Goal: Task Accomplishment & Management: Use online tool/utility

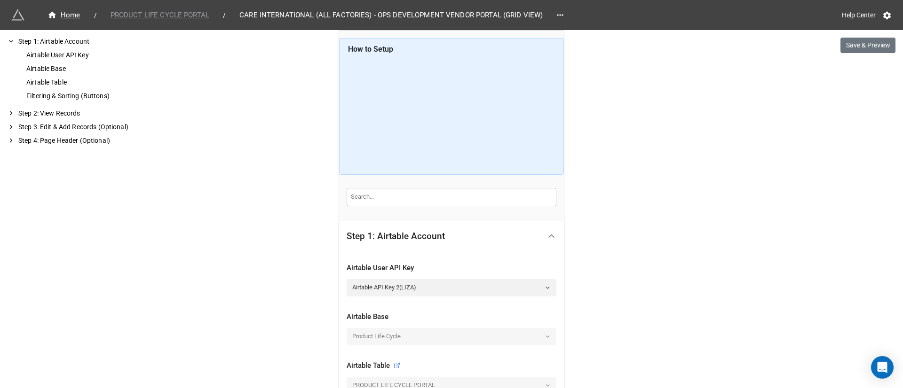
click at [142, 13] on span "PRODUCT LIFE CYCLE PORTAL" at bounding box center [160, 15] width 110 height 11
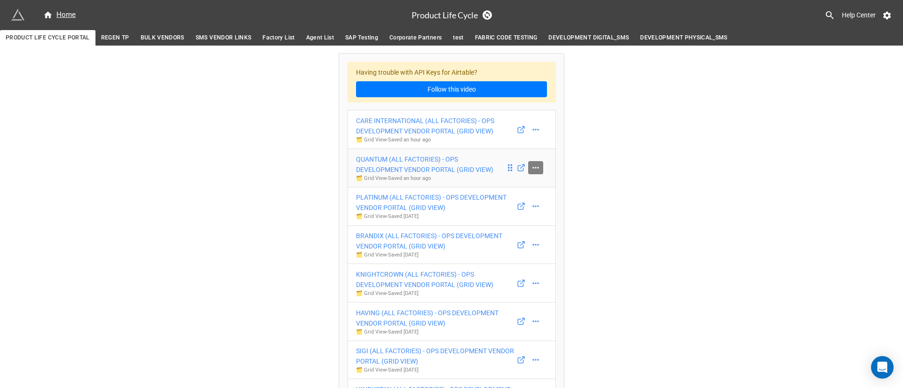
click at [533, 163] on icon at bounding box center [535, 167] width 9 height 9
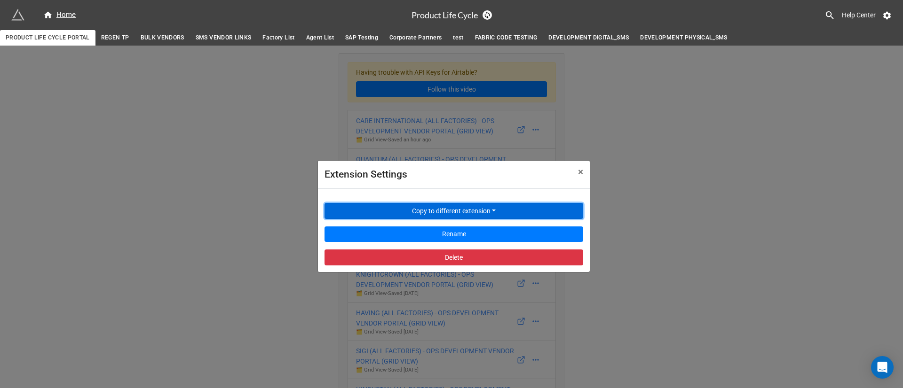
click at [508, 211] on button "Copy to different extension" at bounding box center [453, 211] width 259 height 16
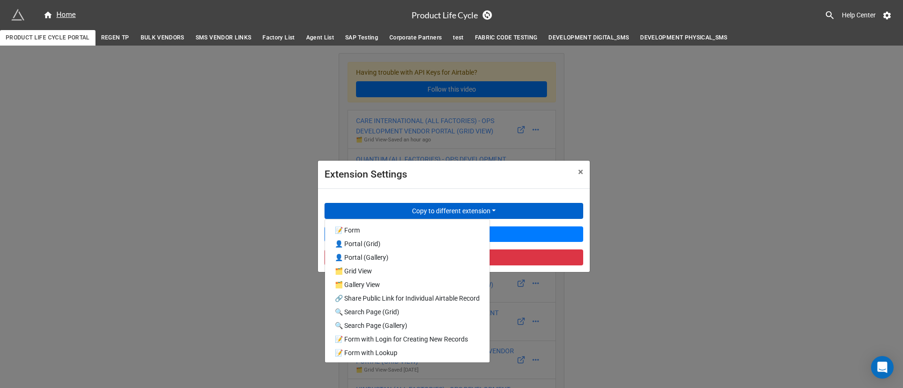
click at [199, 259] on div "Extension Settings × Close Copy to different extension 📝 Form 👤 Portal (Grid) 👤…" at bounding box center [451, 240] width 903 height 388
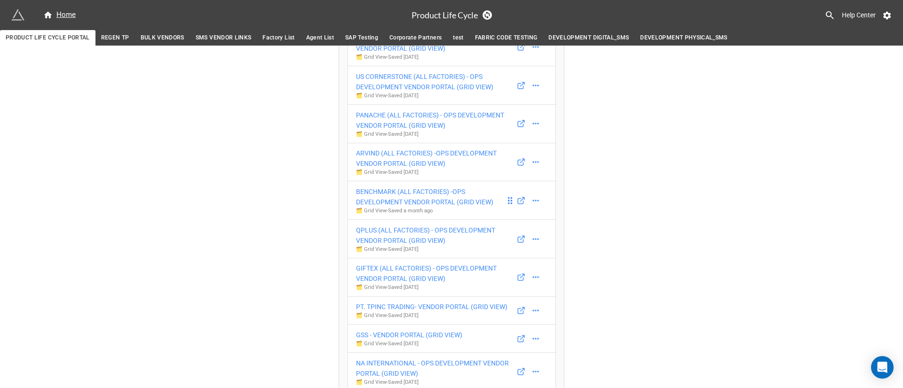
scroll to position [494, 0]
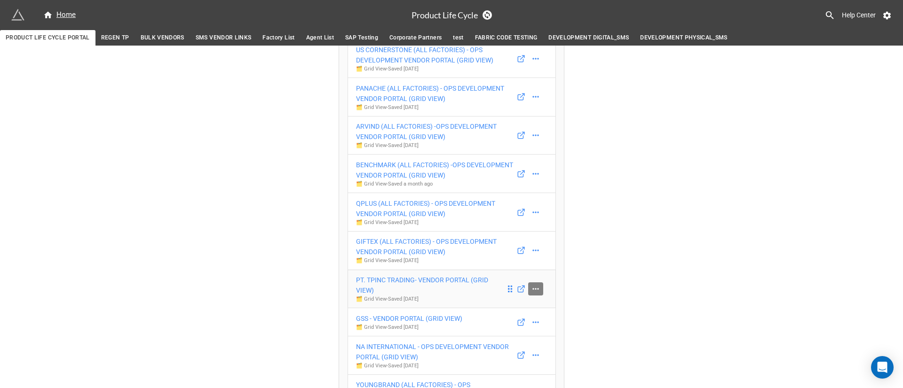
click at [531, 284] on icon at bounding box center [535, 288] width 9 height 9
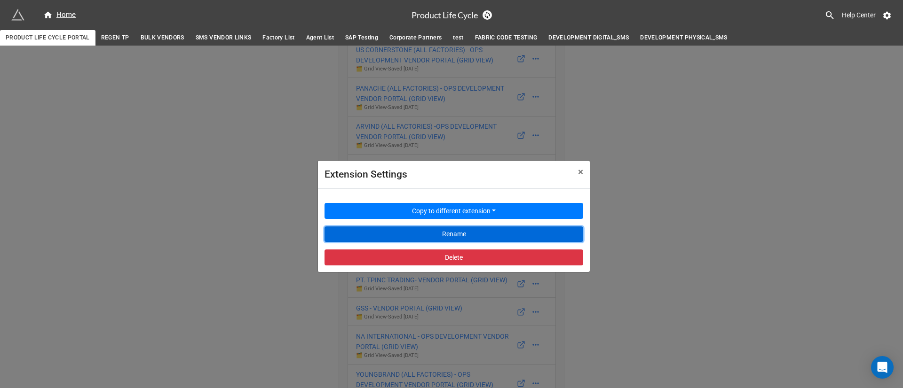
click at [497, 232] on button "Rename" at bounding box center [453, 235] width 259 height 16
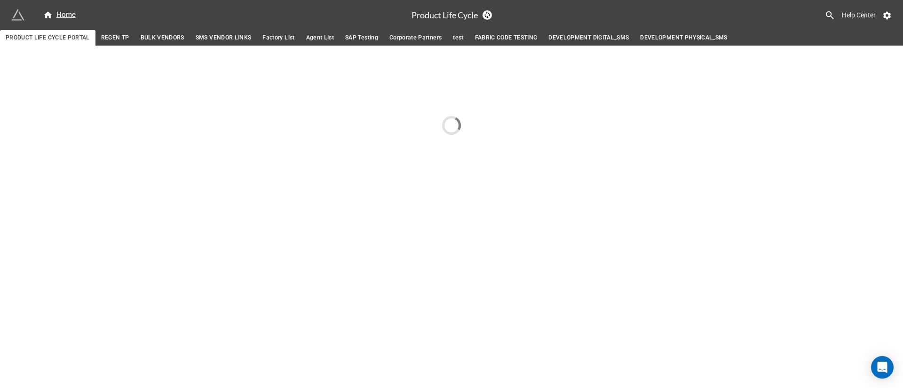
scroll to position [0, 0]
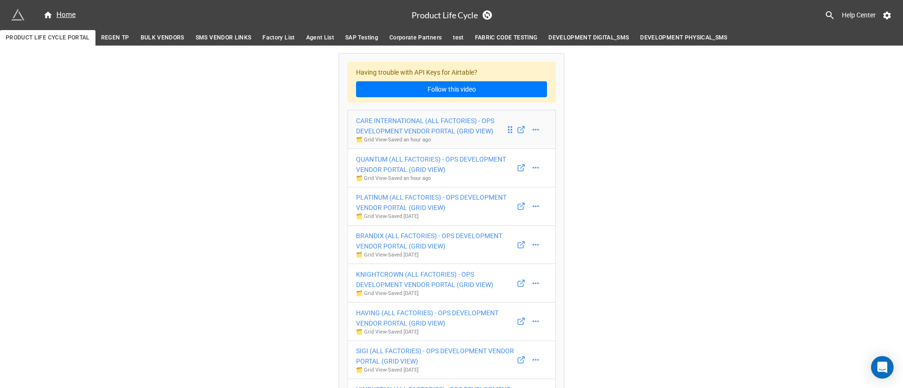
click at [535, 122] on link "CARE INTERNATIONAL (ALL FACTORIES) - OPS DEVELOPMENT VENDOR PORTAL (GRID VIEW) …" at bounding box center [451, 129] width 208 height 39
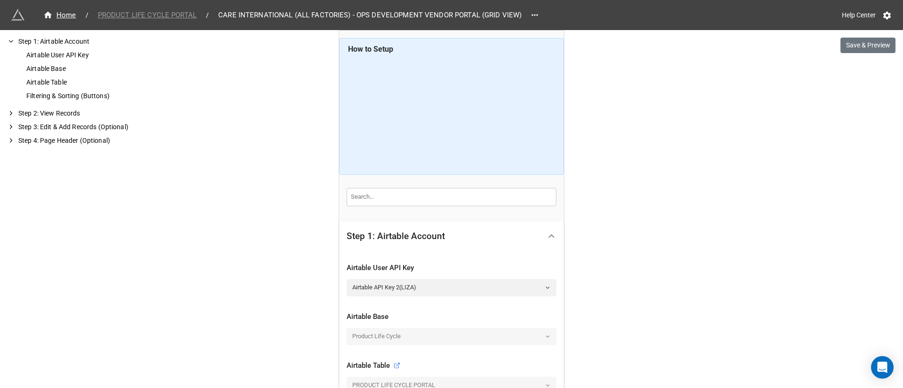
click at [166, 16] on span "PRODUCT LIFE CYCLE PORTAL" at bounding box center [147, 15] width 110 height 11
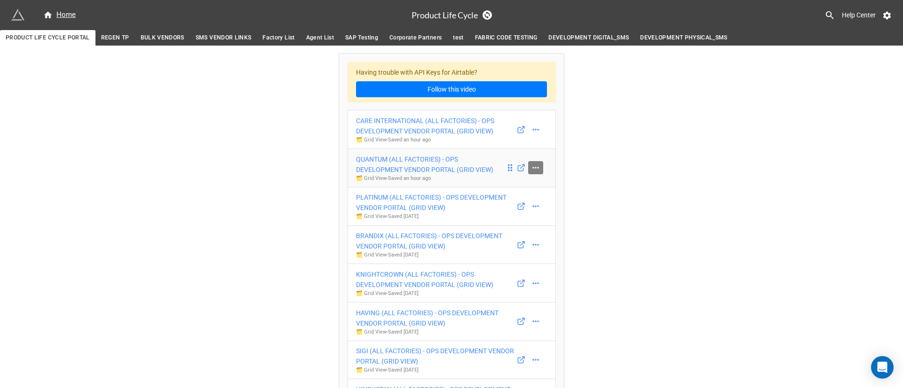
click at [531, 169] on icon at bounding box center [535, 167] width 9 height 9
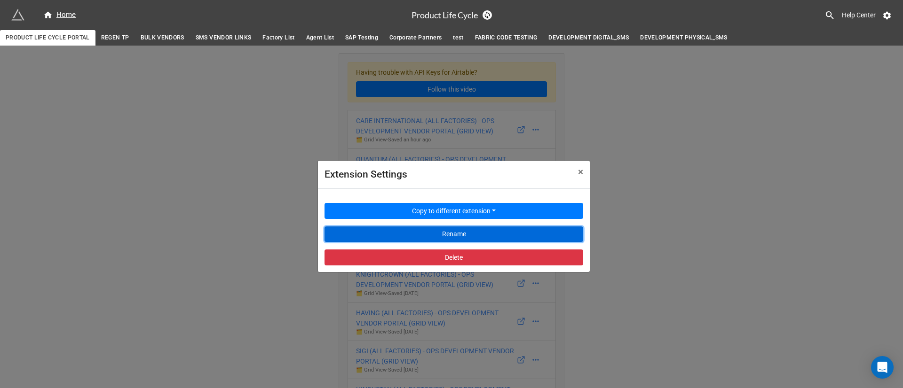
click at [488, 236] on button "Rename" at bounding box center [453, 235] width 259 height 16
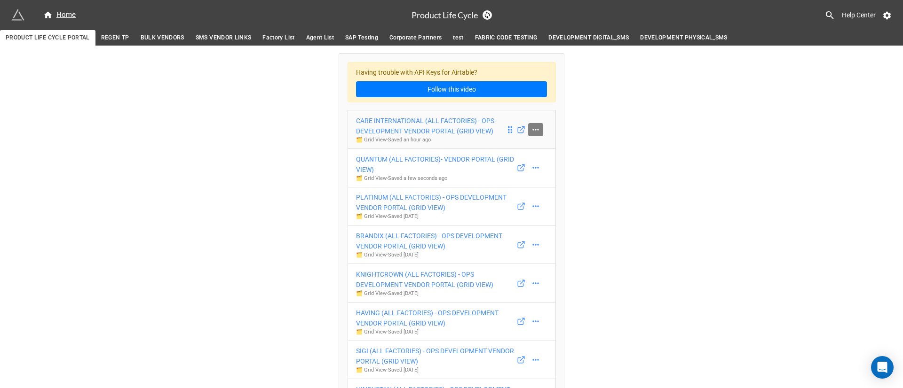
click at [537, 129] on icon at bounding box center [535, 129] width 9 height 9
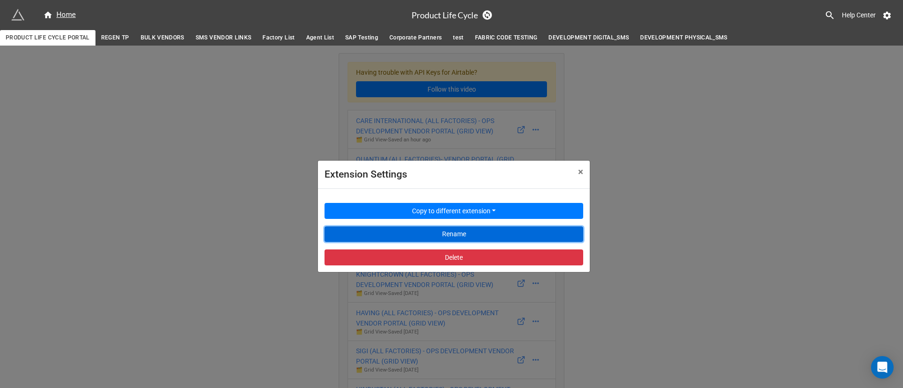
click at [478, 234] on button "Rename" at bounding box center [453, 235] width 259 height 16
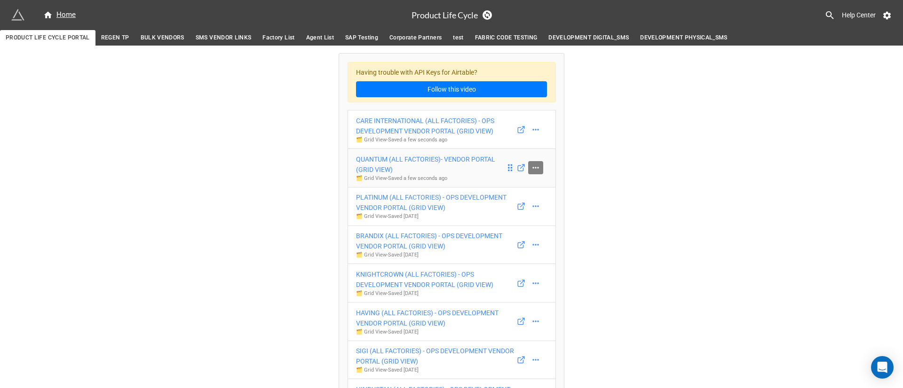
click at [535, 163] on icon at bounding box center [535, 167] width 9 height 9
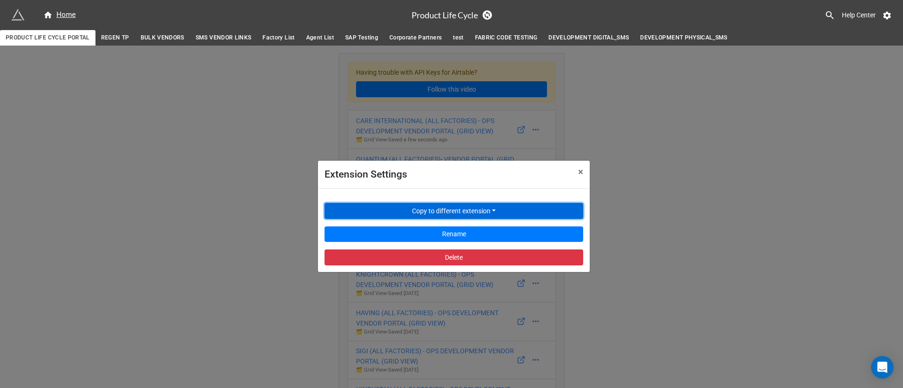
click at [499, 212] on button "Copy to different extension" at bounding box center [453, 211] width 259 height 16
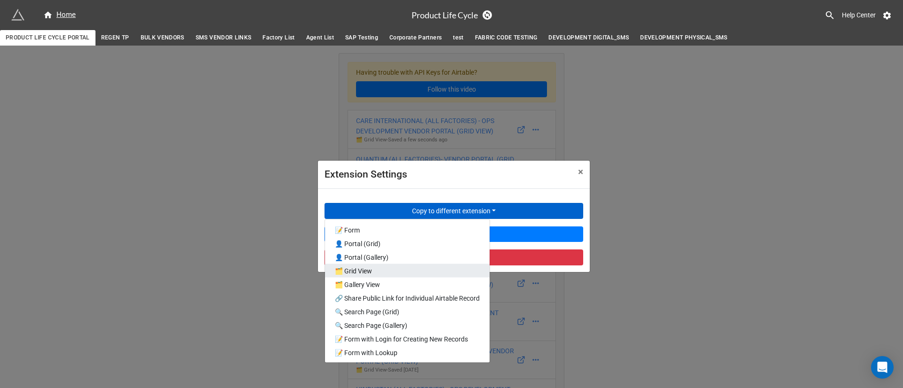
click at [400, 272] on link "🗂️ Grid View" at bounding box center [407, 271] width 165 height 14
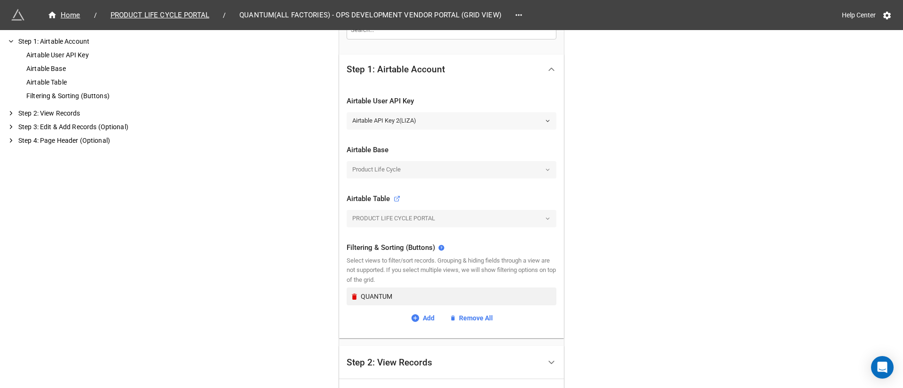
scroll to position [212, 0]
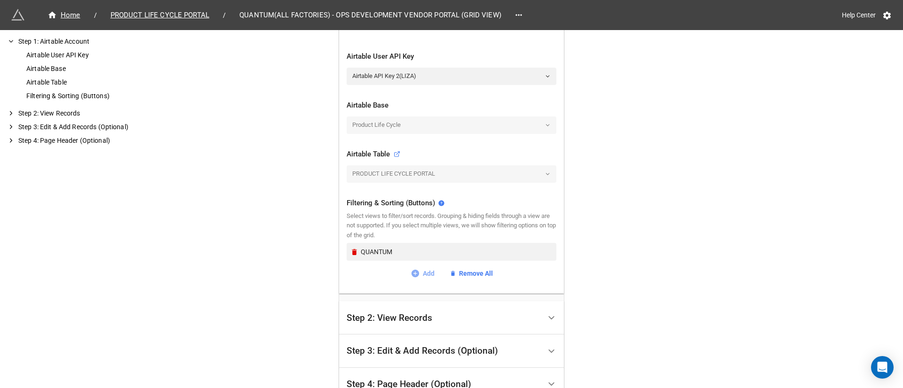
click at [428, 274] on link "Add" at bounding box center [422, 273] width 24 height 10
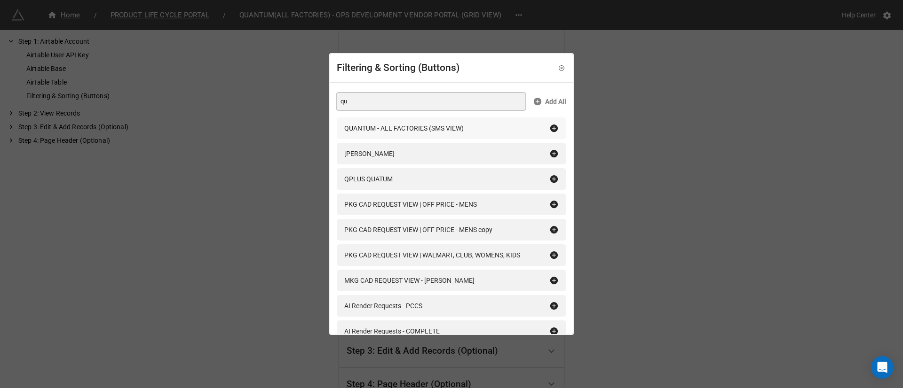
type input "qu"
click at [552, 125] on icon at bounding box center [553, 128] width 9 height 9
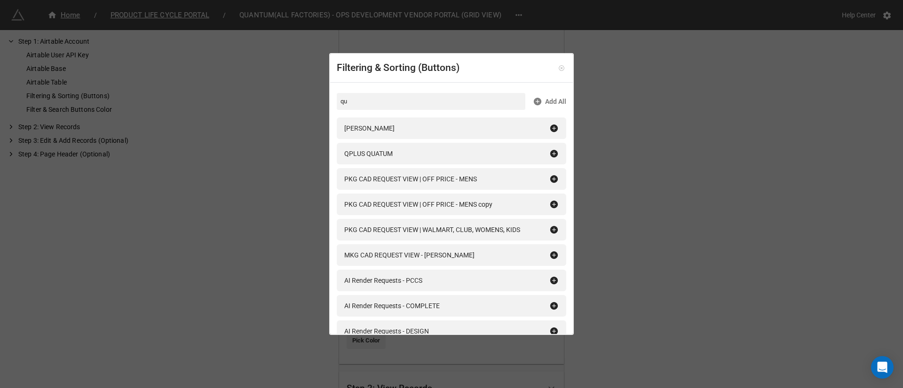
click at [557, 63] on link at bounding box center [561, 67] width 9 height 9
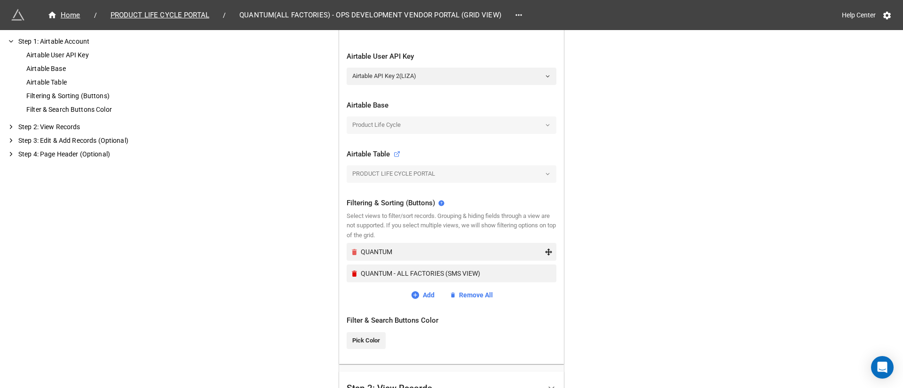
click at [352, 250] on icon "Remove" at bounding box center [354, 252] width 5 height 6
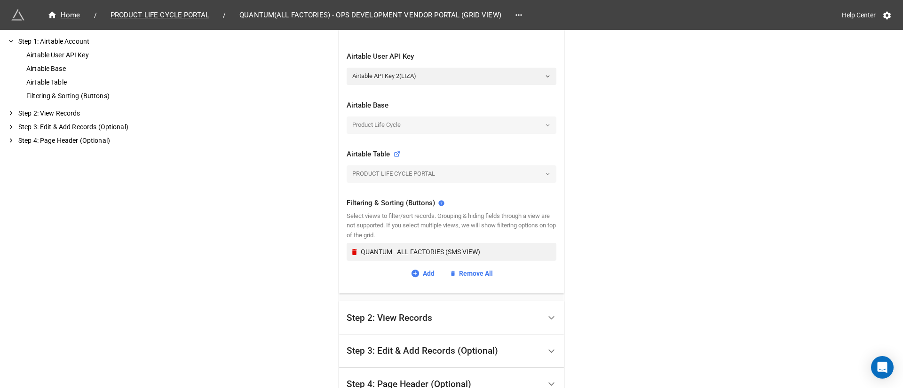
scroll to position [300, 0]
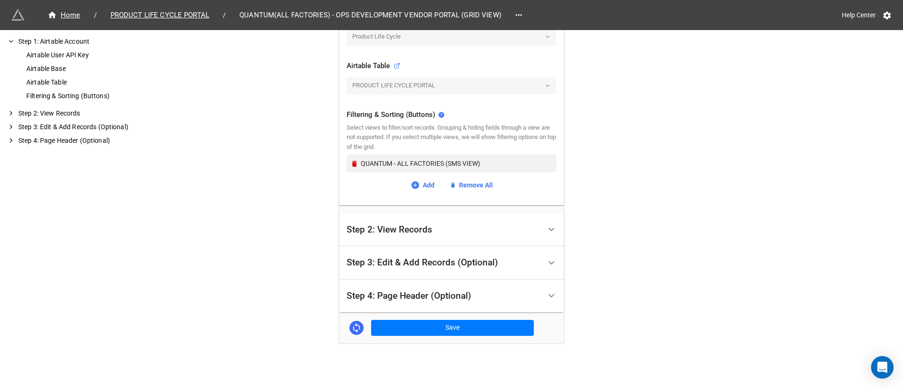
click at [465, 335] on div "Home / PRODUCT LIFE CYCLE PORTAL / QUANTUM(ALL FACTORIES) - OPS DEVELOPMENT VEN…" at bounding box center [451, 37] width 225 height 613
click at [465, 330] on button "Save" at bounding box center [452, 328] width 163 height 16
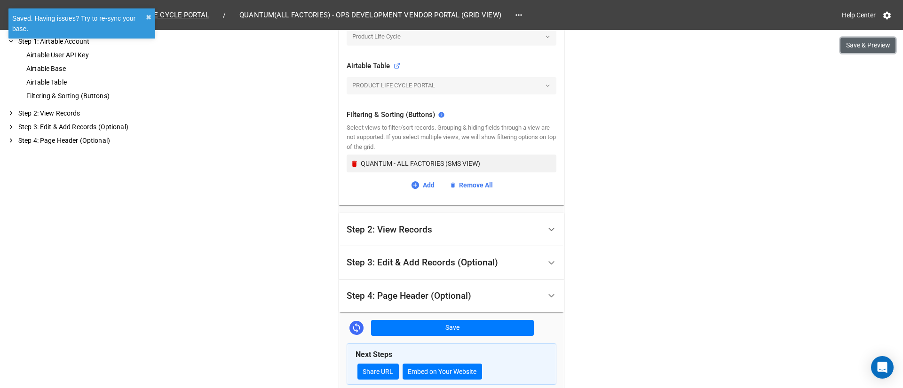
click at [869, 48] on button "Save & Preview" at bounding box center [867, 46] width 55 height 16
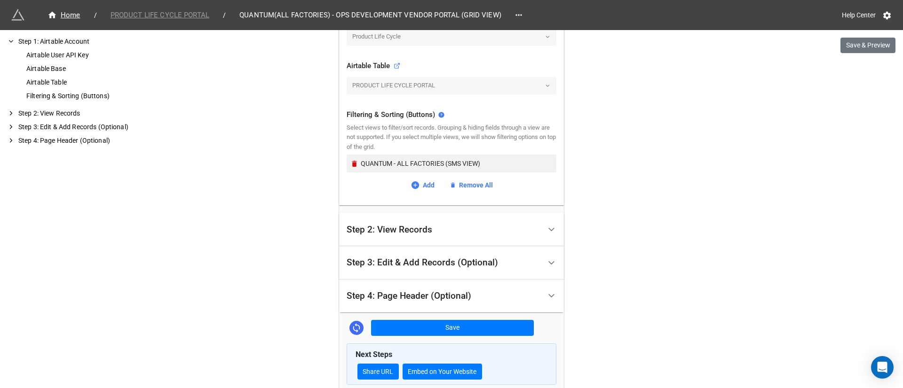
click at [179, 16] on span "PRODUCT LIFE CYCLE PORTAL" at bounding box center [160, 15] width 110 height 11
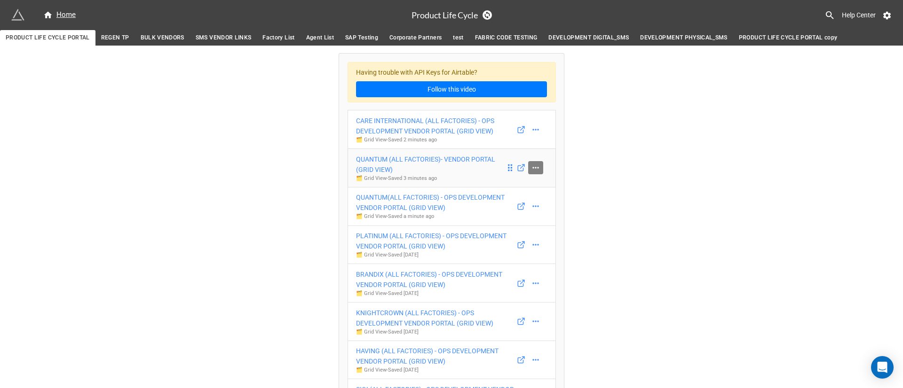
click at [537, 170] on icon at bounding box center [535, 167] width 9 height 9
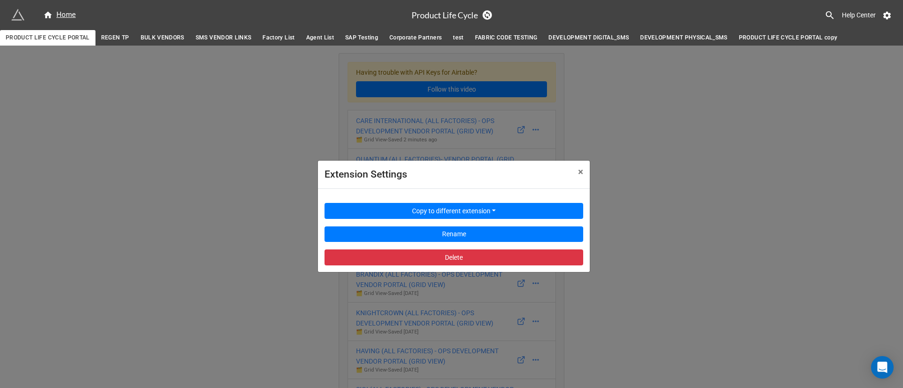
click at [656, 144] on div "Extension Settings × Close Copy to different extension Rename Delete" at bounding box center [451, 240] width 903 height 388
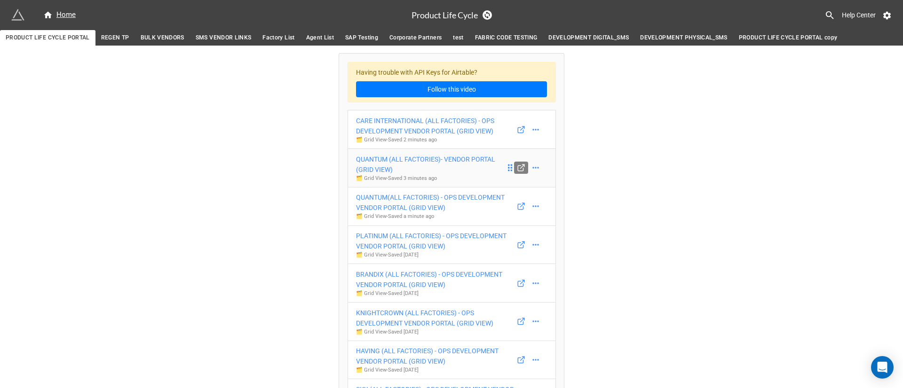
click at [519, 164] on icon at bounding box center [521, 168] width 8 height 8
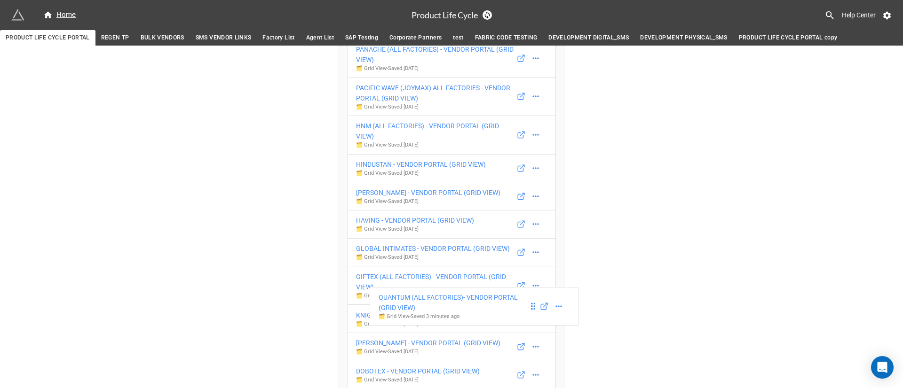
scroll to position [2258, 0]
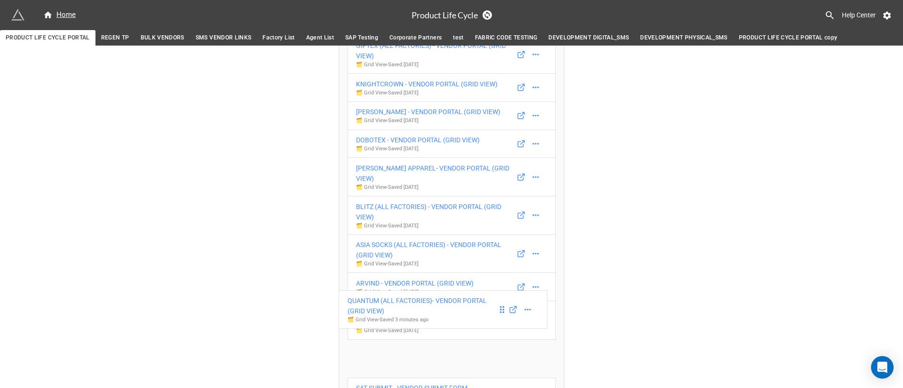
drag, startPoint x: 508, startPoint y: 165, endPoint x: 502, endPoint y: 309, distance: 144.0
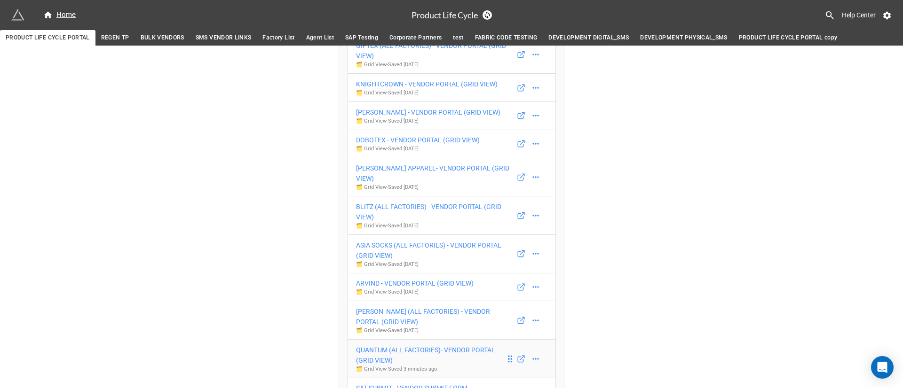
click at [433, 345] on div "QUANTUM (ALL FACTORIES)- VENDOR PORTAL (GRID VIEW)" at bounding box center [431, 355] width 150 height 21
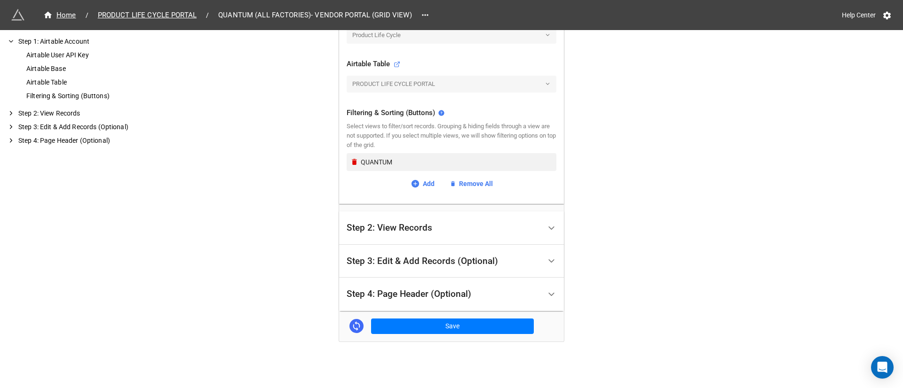
scroll to position [291, 0]
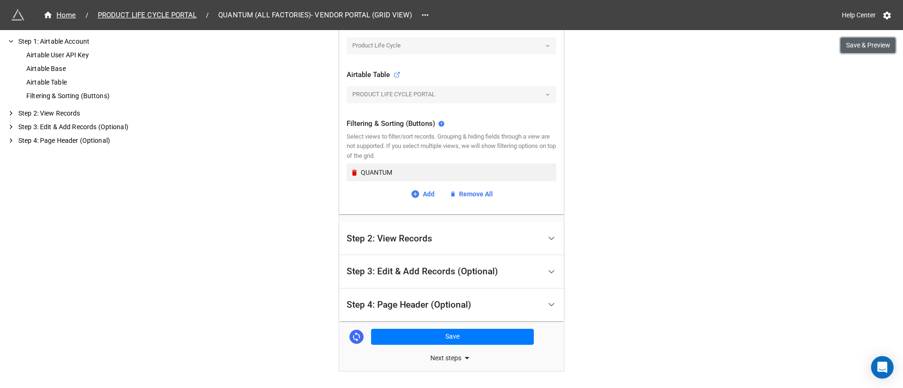
click at [882, 44] on button "Save & Preview" at bounding box center [867, 46] width 55 height 16
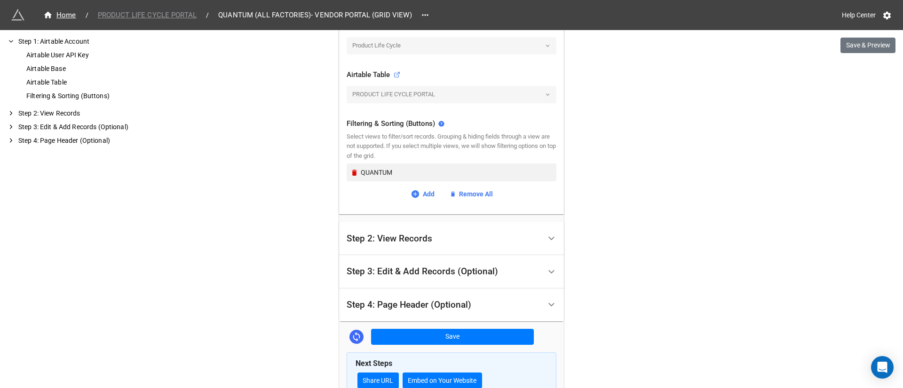
click at [159, 12] on span "PRODUCT LIFE CYCLE PORTAL" at bounding box center [147, 15] width 110 height 11
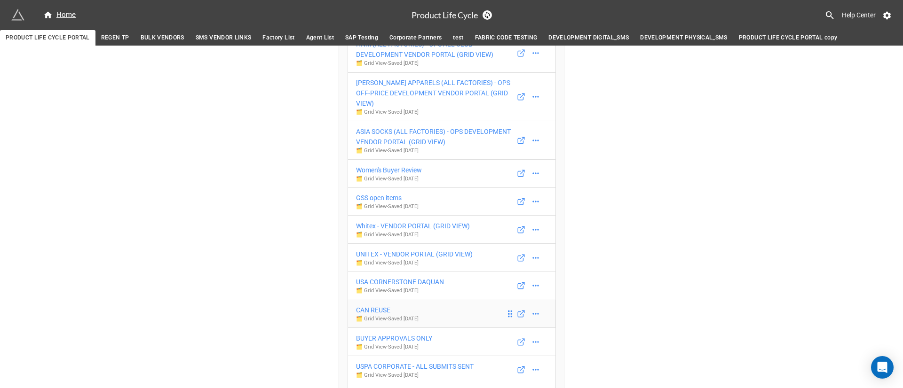
scroll to position [1340, 0]
click at [533, 227] on icon at bounding box center [535, 231] width 9 height 9
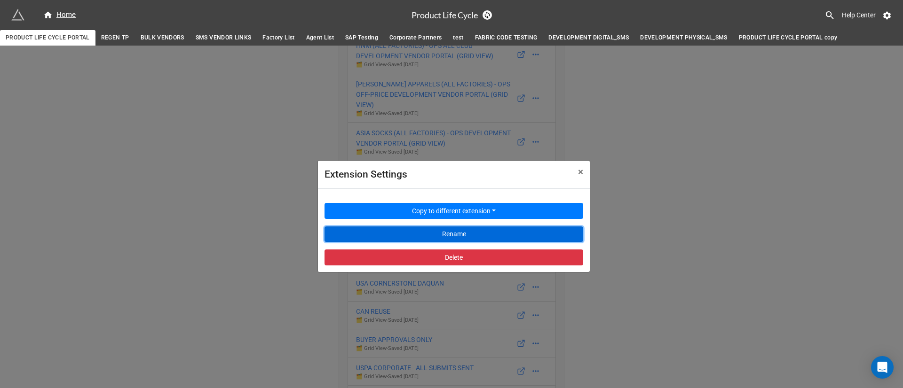
click at [529, 229] on button "Rename" at bounding box center [453, 235] width 259 height 16
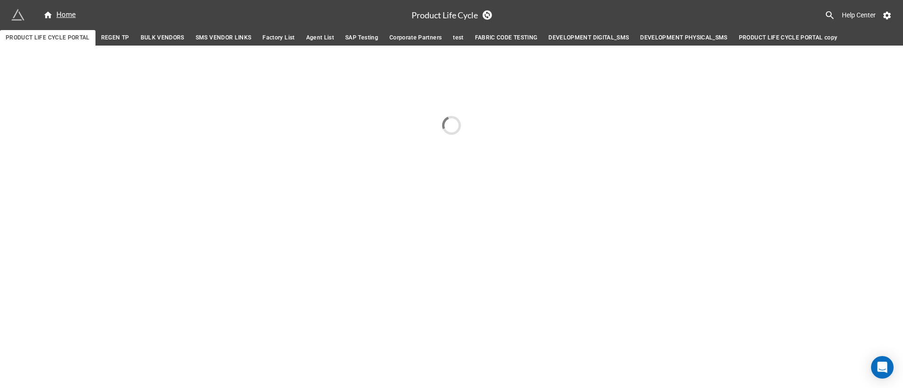
scroll to position [0, 0]
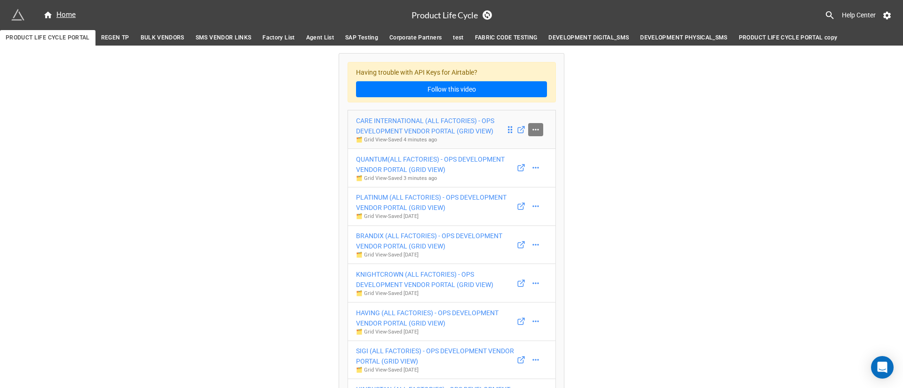
click at [536, 126] on icon at bounding box center [535, 129] width 9 height 9
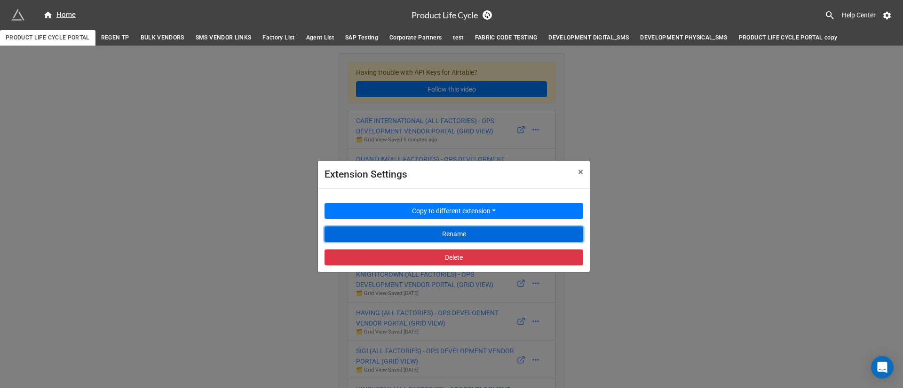
click at [473, 237] on button "Rename" at bounding box center [453, 235] width 259 height 16
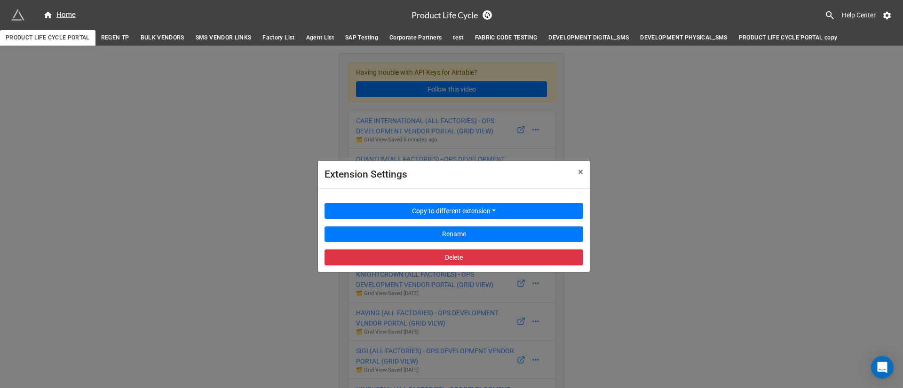
click at [702, 129] on div "Extension Settings × Close Copy to different extension Rename Delete" at bounding box center [451, 240] width 903 height 388
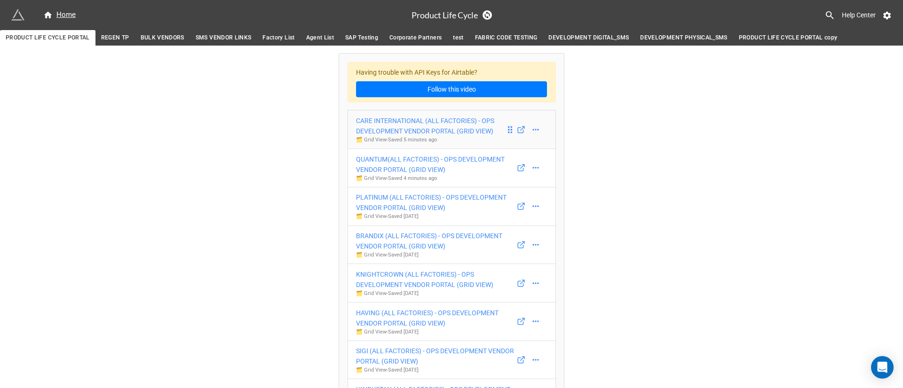
click at [473, 122] on div "CARE INTERNATIONAL (ALL FACTORIES) - OPS DEVELOPMENT VENDOR PORTAL (GRID VIEW)" at bounding box center [431, 126] width 150 height 21
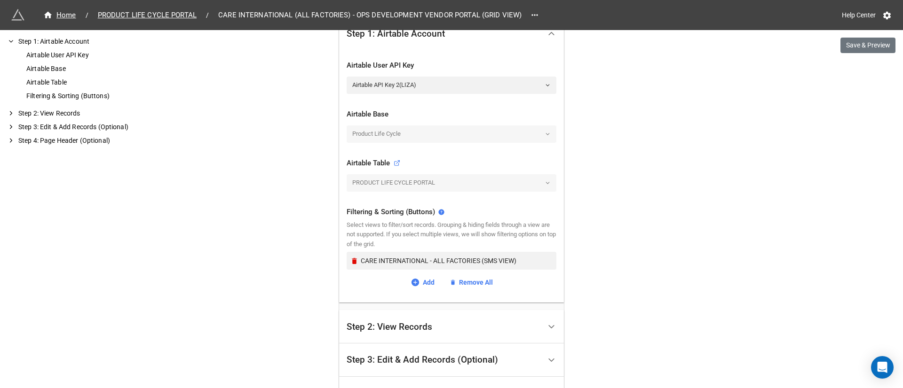
scroll to position [212, 0]
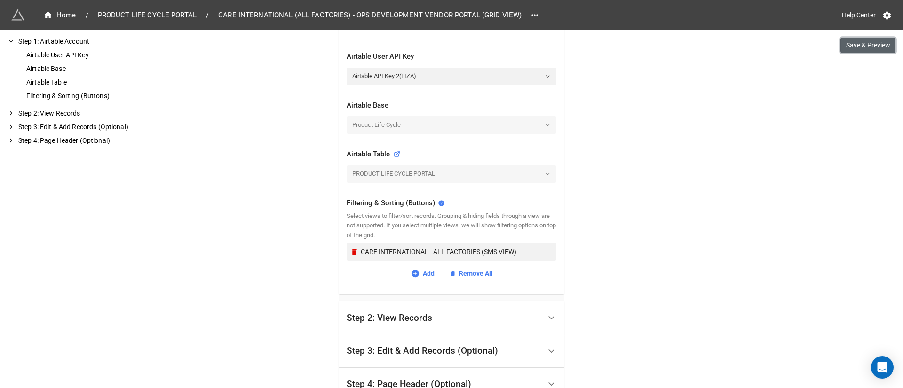
click at [860, 47] on button "Save & Preview" at bounding box center [867, 46] width 55 height 16
click at [155, 16] on span "PRODUCT LIFE CYCLE PORTAL" at bounding box center [147, 15] width 110 height 11
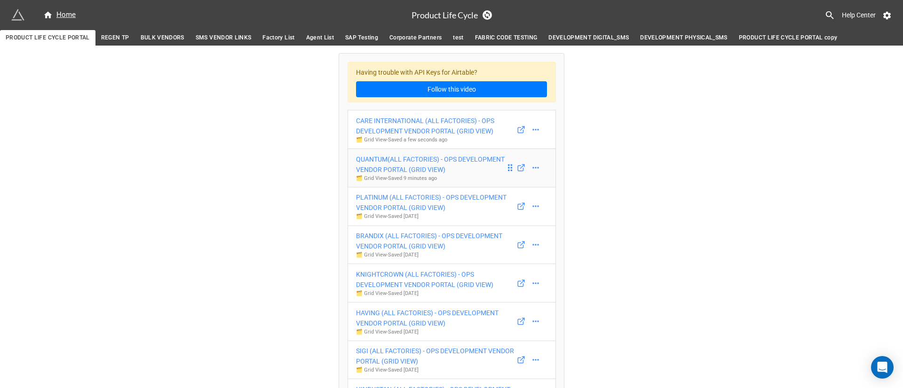
click at [444, 162] on div "QUANTUM(ALL FACTORIES) - OPS DEVELOPMENT VENDOR PORTAL (GRID VIEW)" at bounding box center [431, 164] width 150 height 21
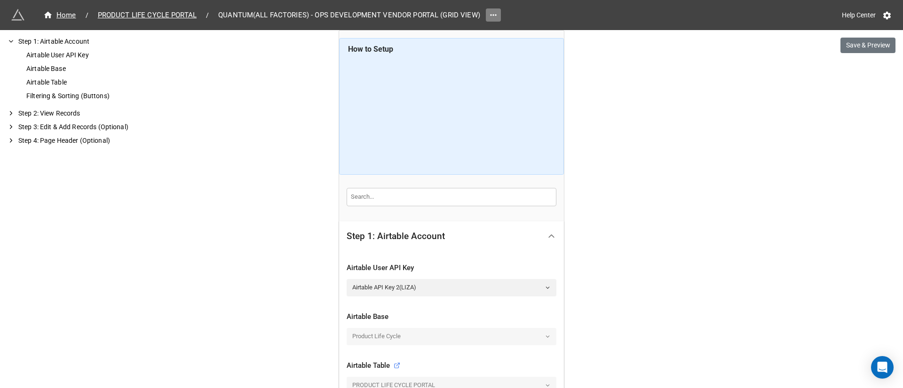
click at [489, 10] on icon at bounding box center [493, 14] width 9 height 9
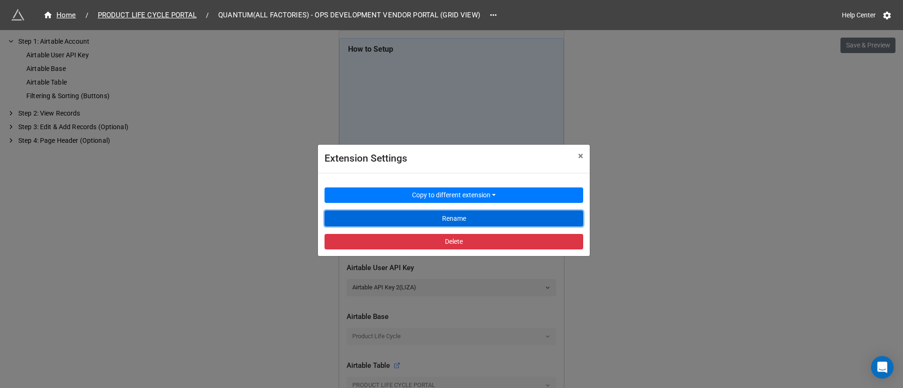
click at [447, 221] on button "Rename" at bounding box center [453, 219] width 259 height 16
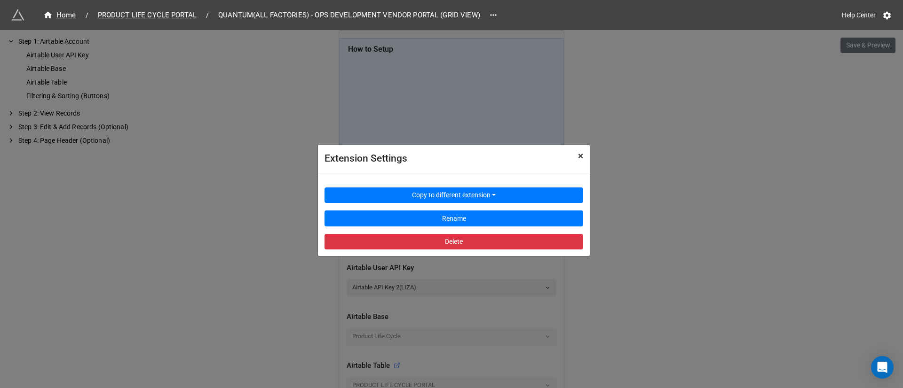
click at [578, 155] on span "×" at bounding box center [580, 155] width 5 height 11
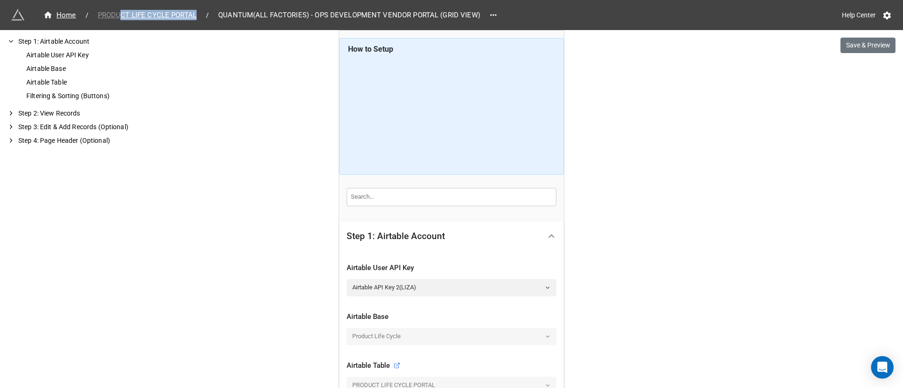
click at [118, 20] on div "Home / PRODUCT LIFE CYCLE PORTAL / QUANTUM(ALL FACTORIES) - OPS DEVELOPMENT VEN…" at bounding box center [257, 15] width 493 height 17
click at [116, 21] on div "Home / PRODUCT LIFE CYCLE PORTAL / QUANTUM(ALL FACTORIES) - OPS DEVELOPMENT VEN…" at bounding box center [257, 15] width 493 height 17
click at [127, 16] on span "PRODUCT LIFE CYCLE PORTAL" at bounding box center [147, 15] width 110 height 11
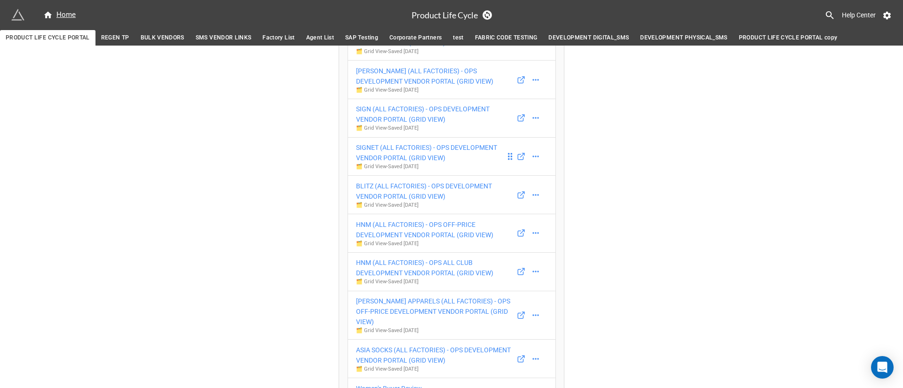
scroll to position [1693, 0]
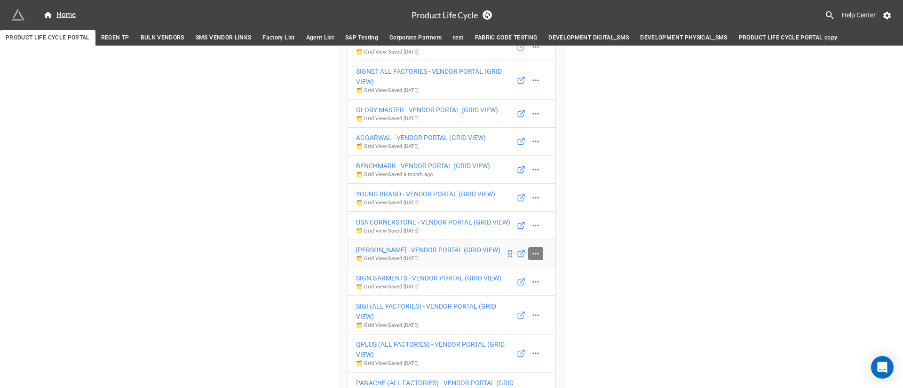
click at [532, 249] on icon at bounding box center [535, 253] width 9 height 9
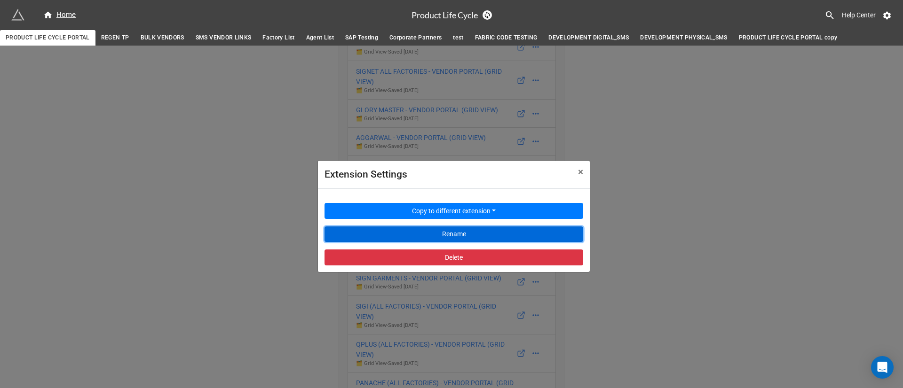
click at [525, 236] on button "Rename" at bounding box center [453, 235] width 259 height 16
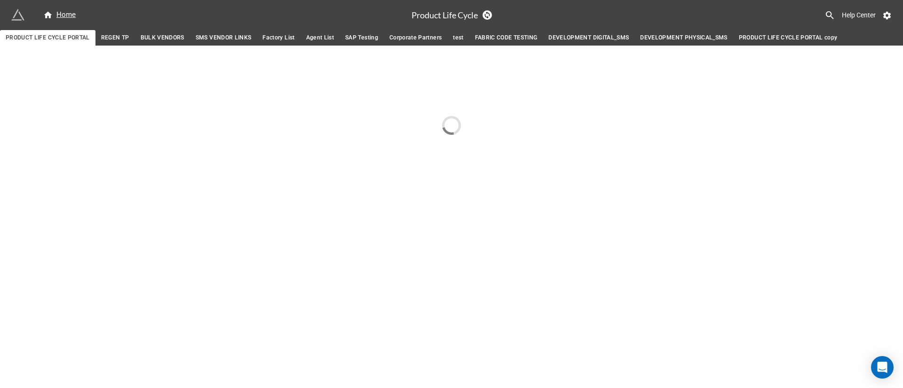
scroll to position [0, 0]
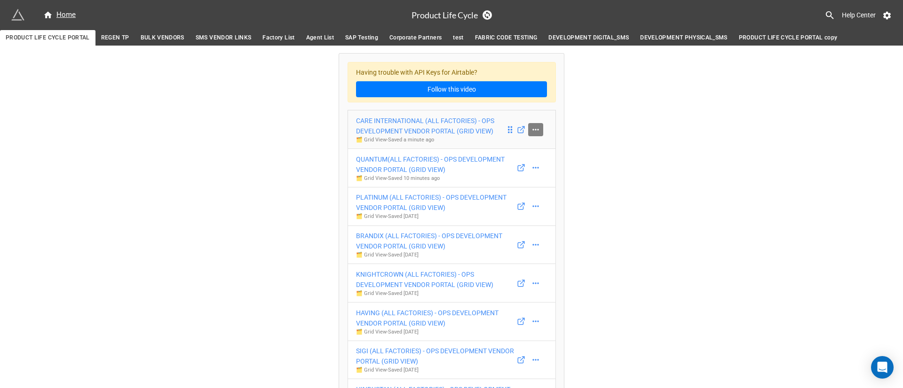
click at [536, 130] on icon at bounding box center [535, 129] width 9 height 9
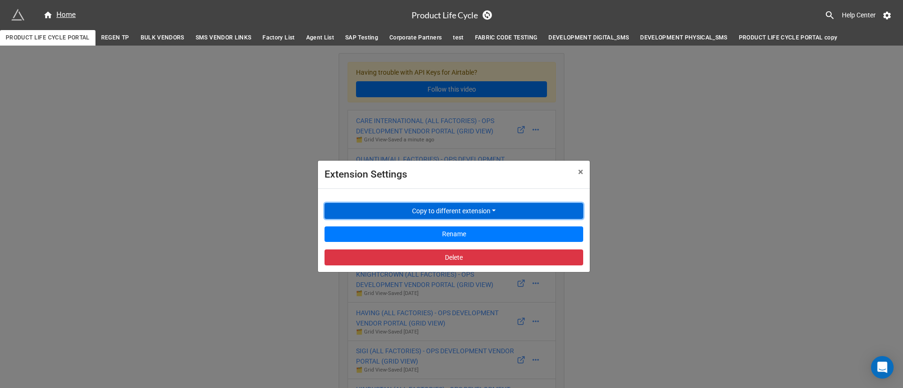
click at [477, 205] on button "Copy to different extension" at bounding box center [453, 211] width 259 height 16
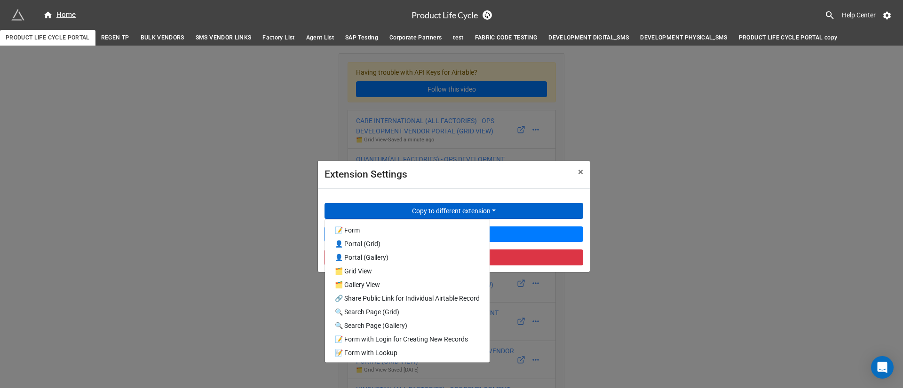
click at [678, 285] on div "Extension Settings × Close Copy to different extension 📝 Form 👤 Portal (Grid) 👤…" at bounding box center [451, 240] width 903 height 388
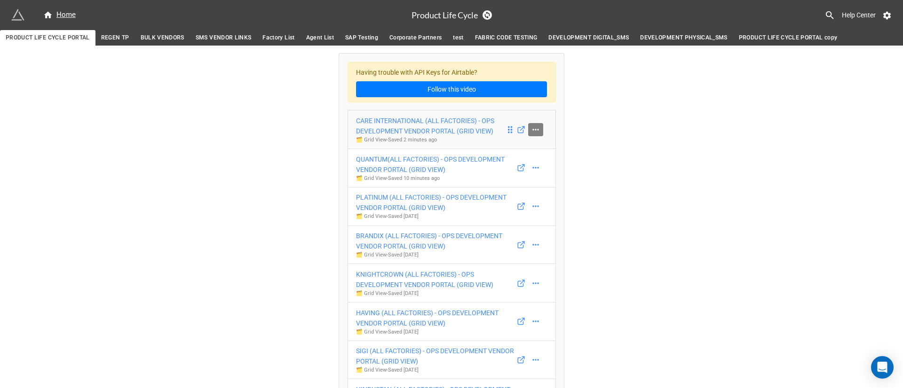
click at [534, 125] on icon at bounding box center [535, 129] width 9 height 9
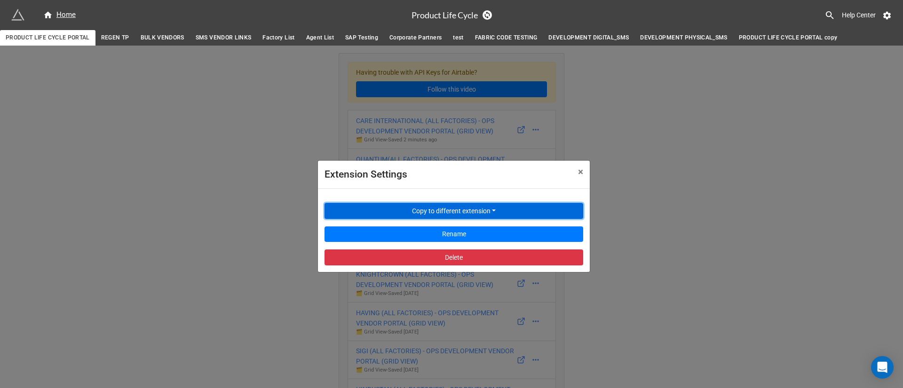
click at [481, 207] on button "Copy to different extension" at bounding box center [453, 211] width 259 height 16
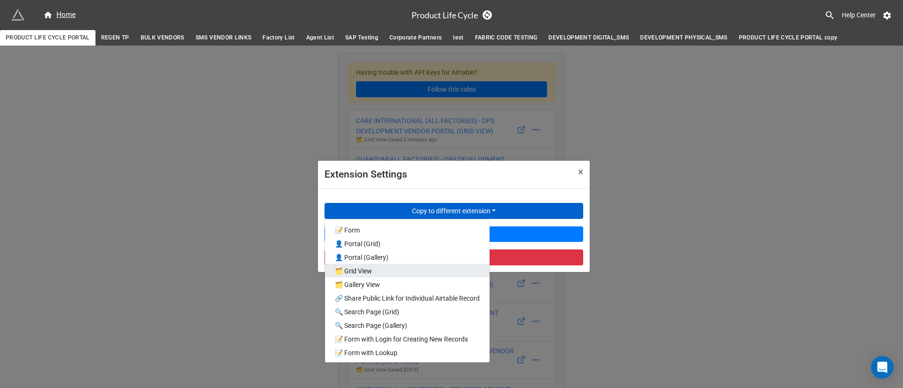
click at [408, 271] on link "🗂️ Grid View" at bounding box center [407, 271] width 165 height 14
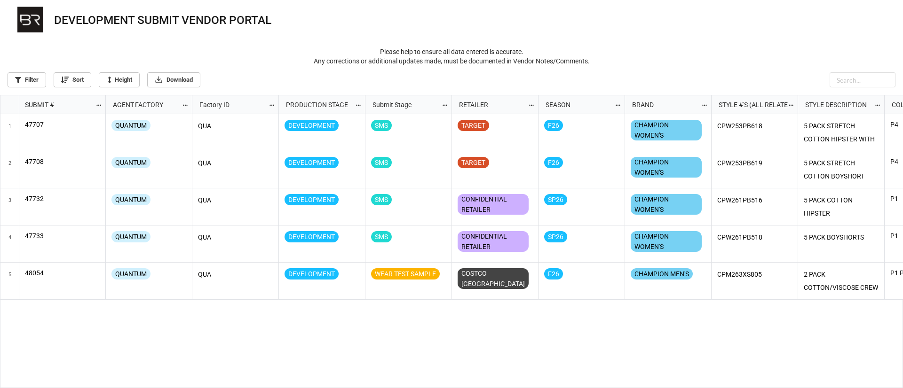
scroll to position [288, 897]
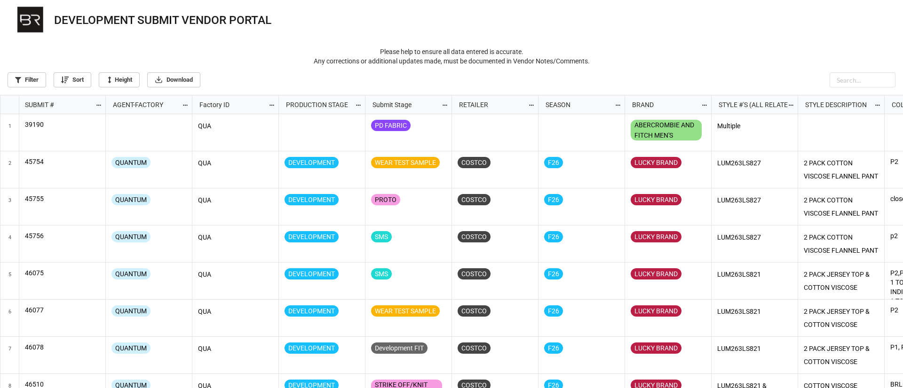
scroll to position [288, 897]
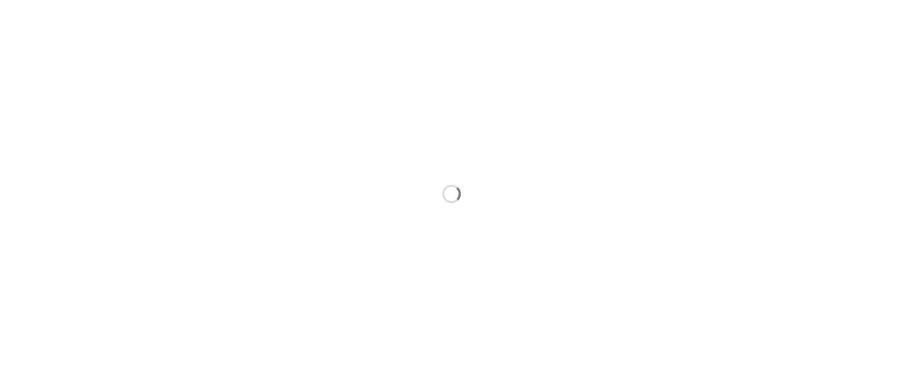
click at [513, 174] on div at bounding box center [451, 194] width 903 height 388
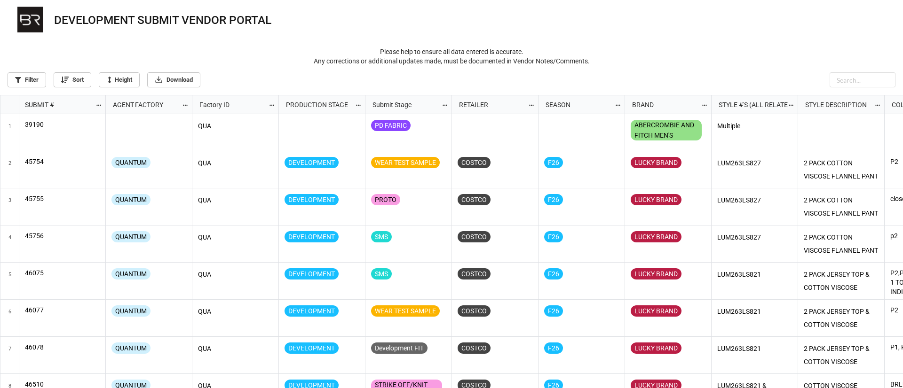
scroll to position [288, 897]
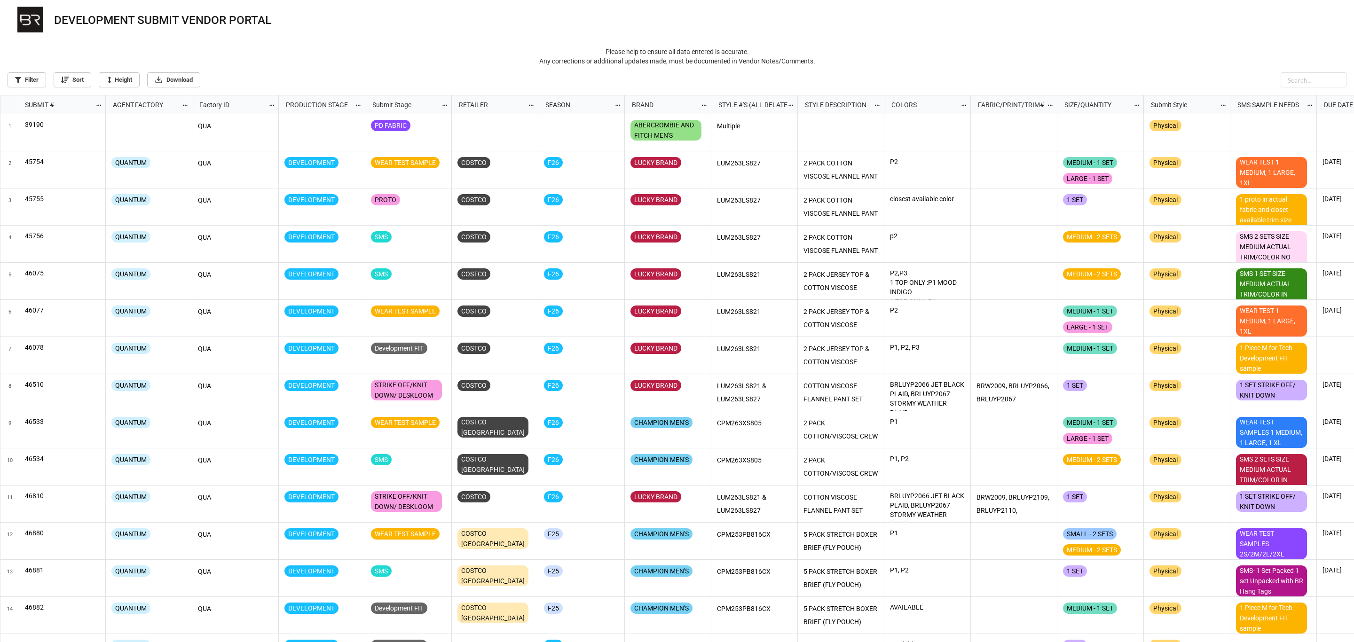
scroll to position [542, 1348]
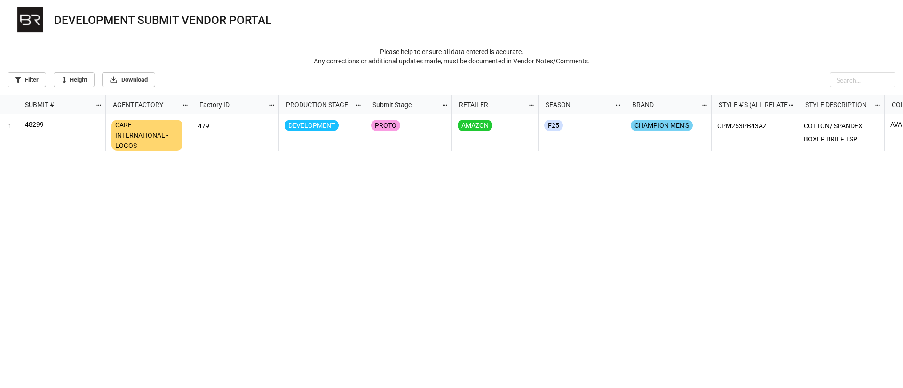
scroll to position [288, 897]
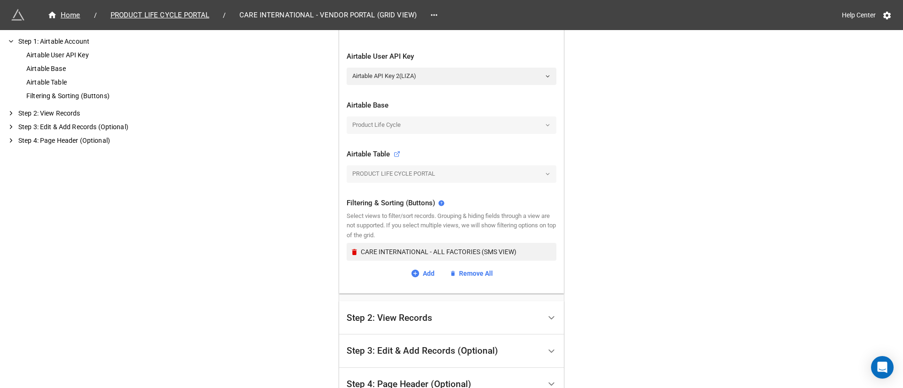
scroll to position [282, 0]
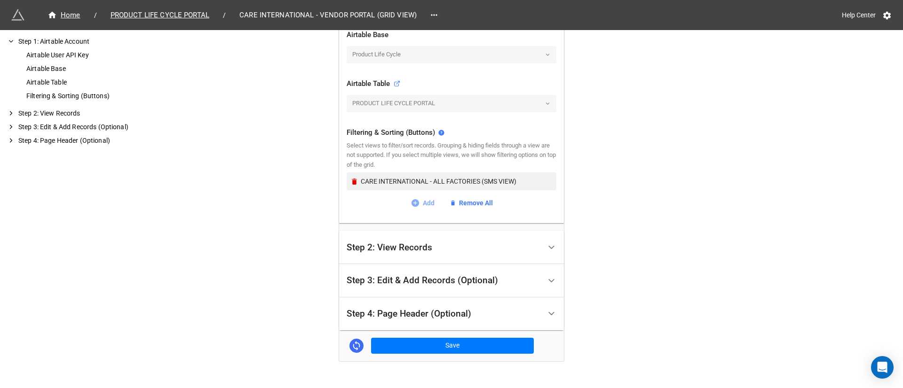
click at [411, 200] on icon at bounding box center [415, 203] width 8 height 8
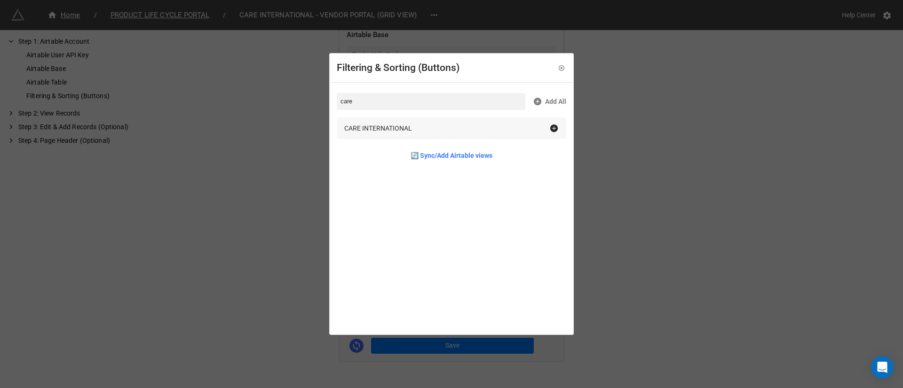
type input "care"
click at [552, 131] on icon at bounding box center [554, 129] width 8 height 8
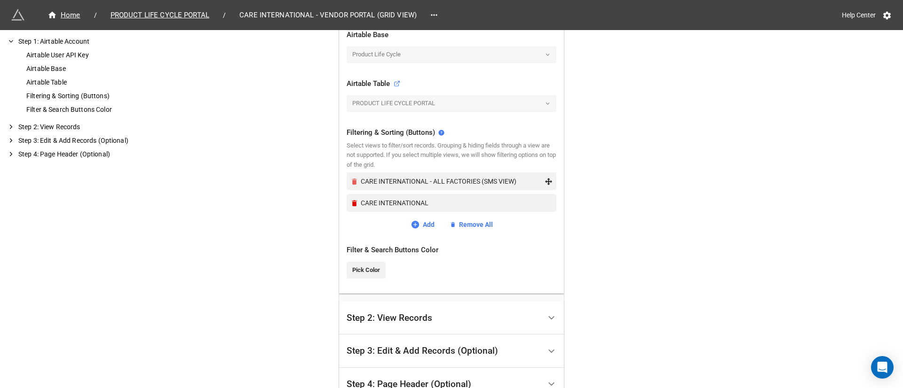
click at [354, 179] on icon "Remove" at bounding box center [354, 182] width 8 height 8
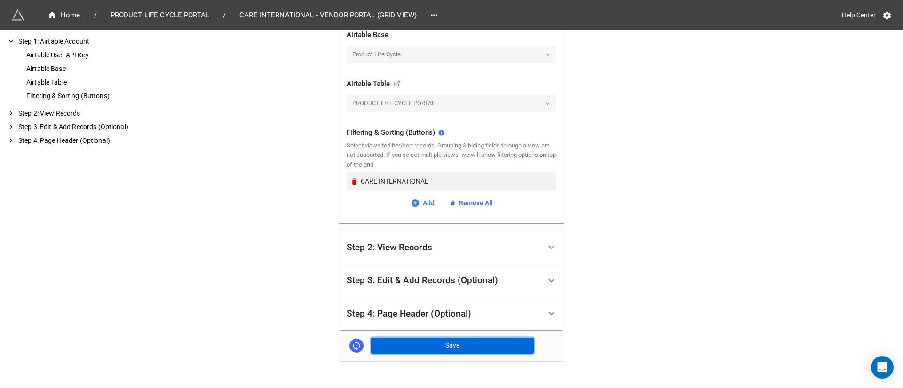
click at [497, 348] on button "Save" at bounding box center [452, 346] width 163 height 16
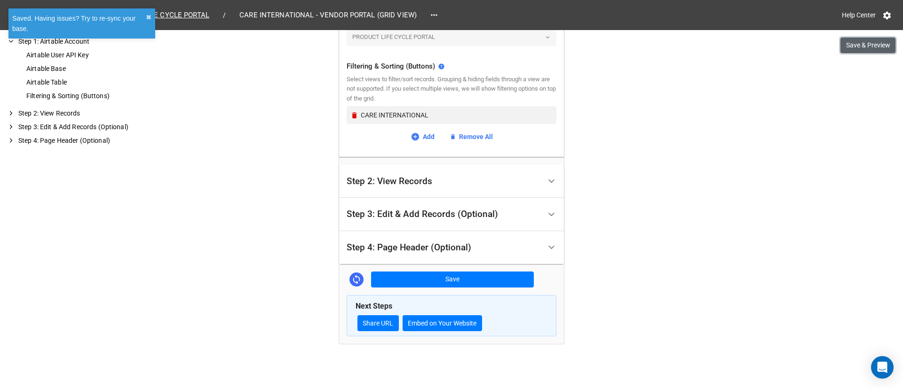
click at [855, 49] on button "Save & Preview" at bounding box center [867, 46] width 55 height 16
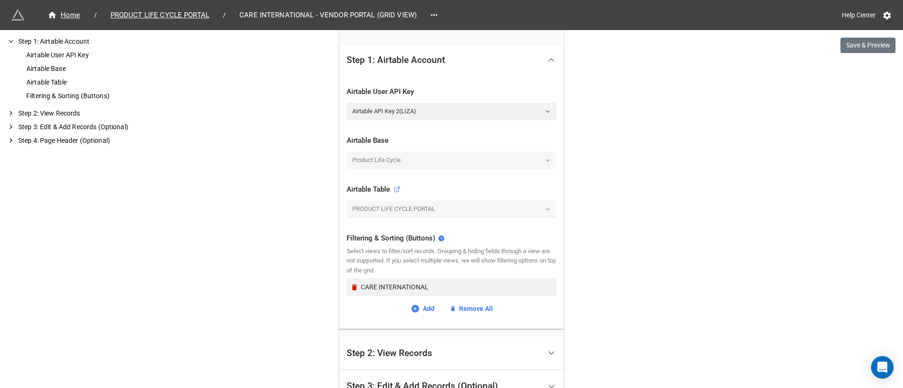
scroll to position [212, 0]
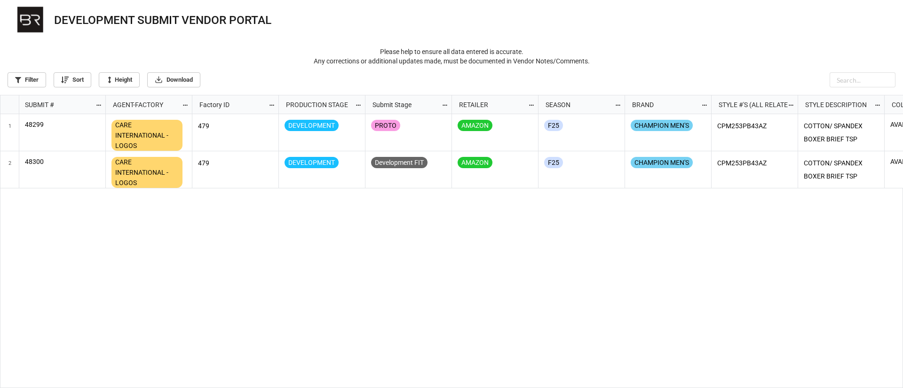
scroll to position [288, 897]
